Goal: Task Accomplishment & Management: Use online tool/utility

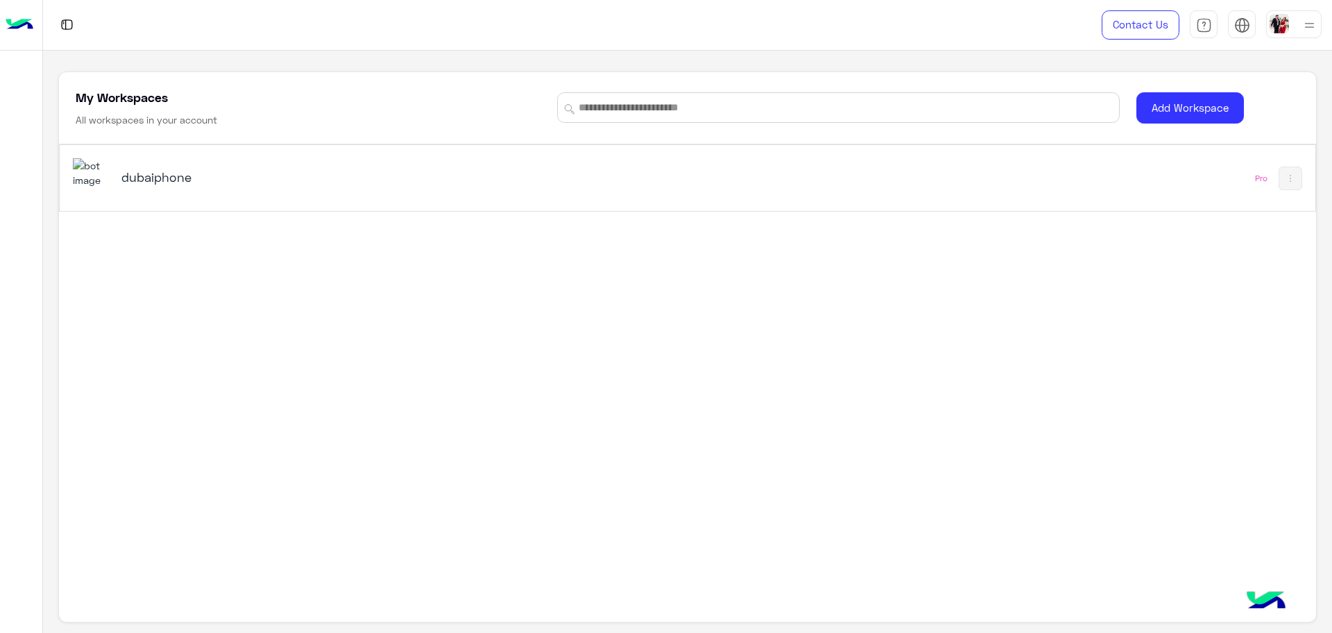
click at [280, 177] on h5 "dubaiphone" at bounding box center [342, 177] width 443 height 17
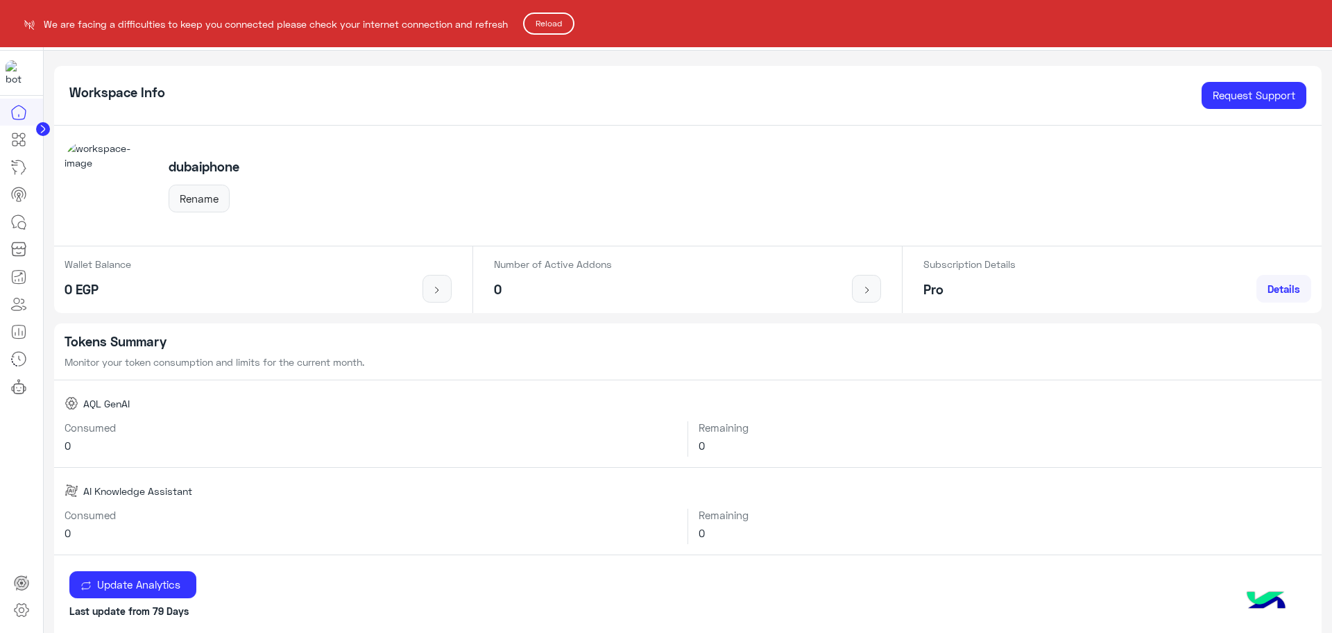
click at [543, 22] on button "Reload" at bounding box center [548, 23] width 51 height 22
